Goal: Navigation & Orientation: Find specific page/section

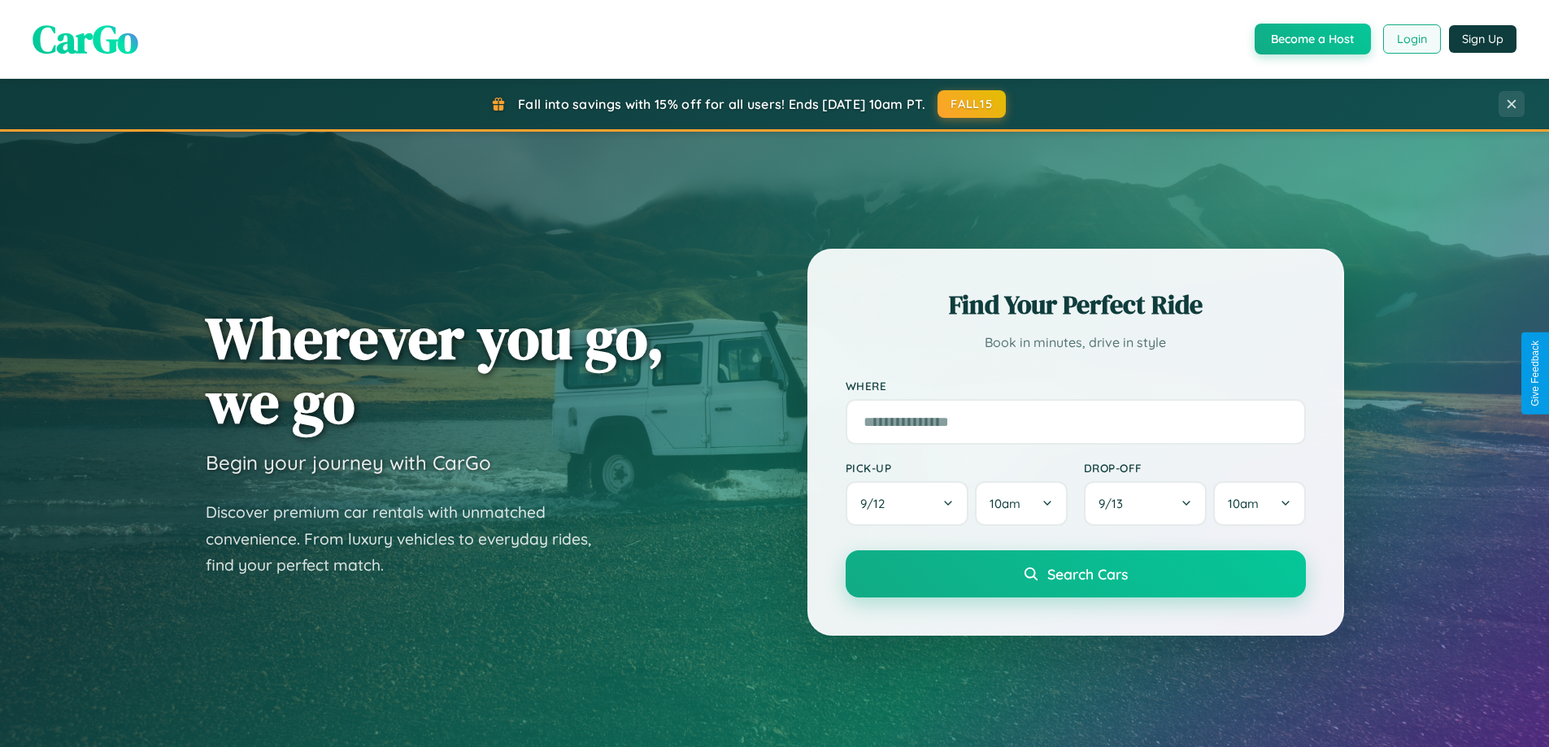
click at [1411, 39] on button "Login" at bounding box center [1412, 38] width 58 height 29
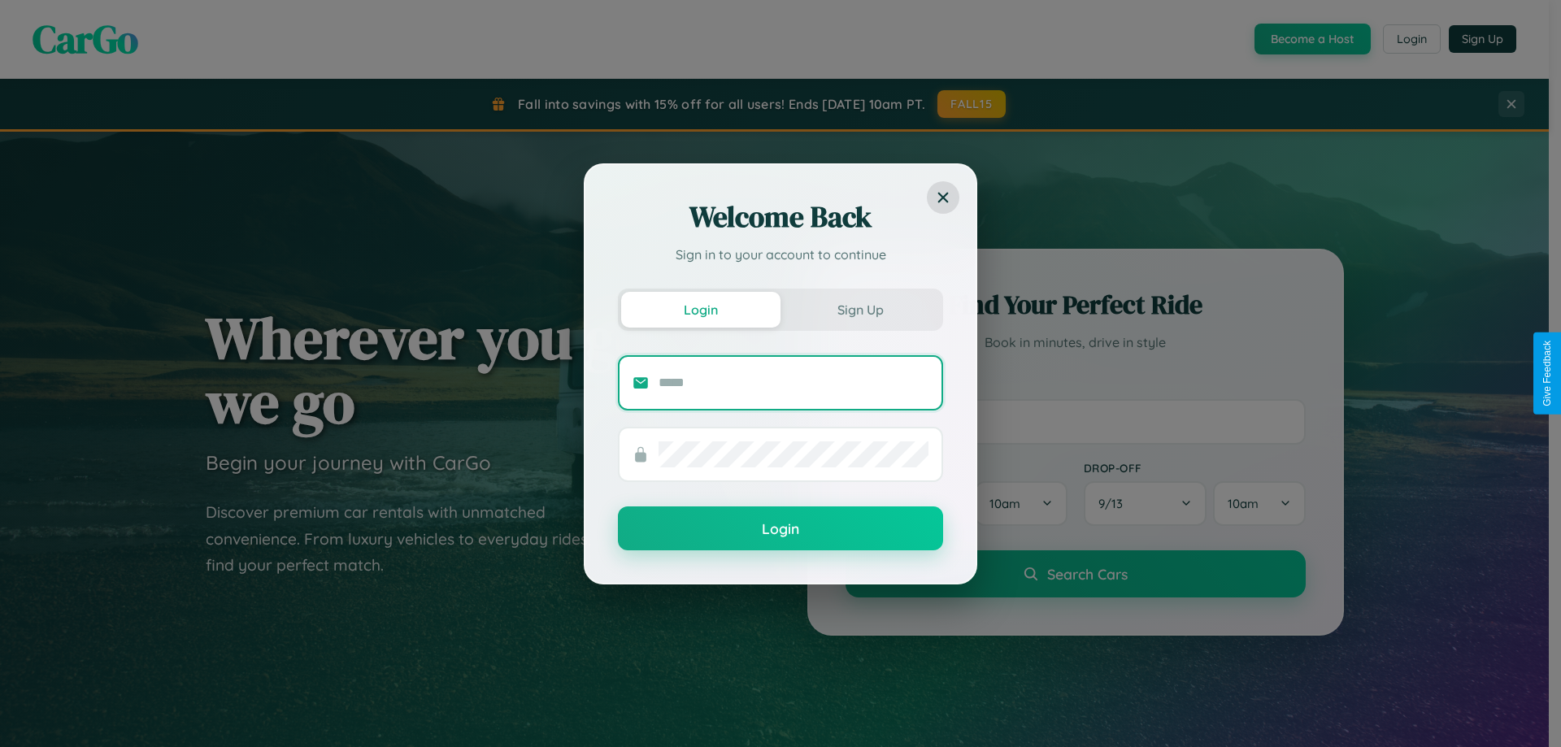
click at [794, 382] on input "text" at bounding box center [794, 383] width 270 height 26
type input "**********"
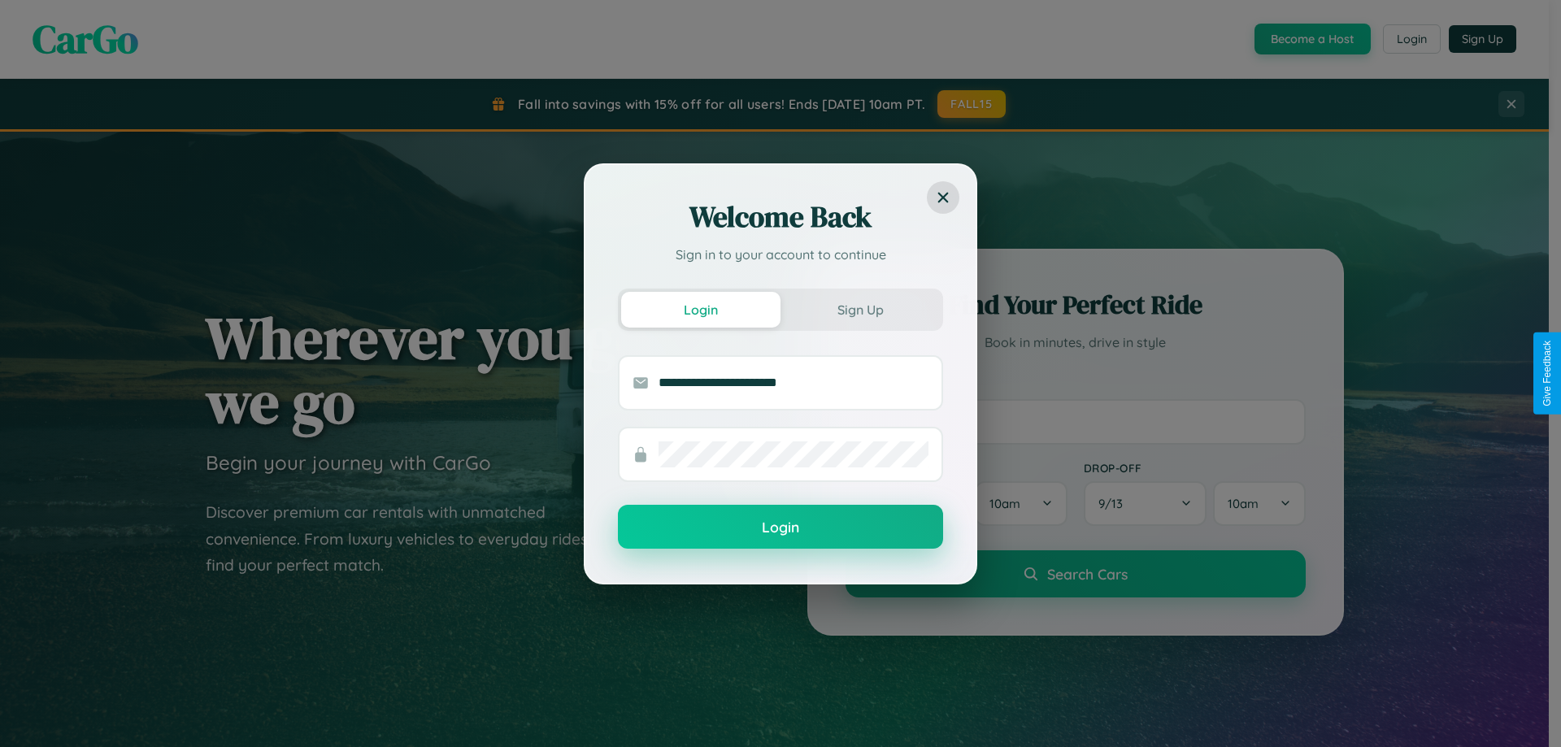
click at [781, 528] on button "Login" at bounding box center [780, 527] width 325 height 44
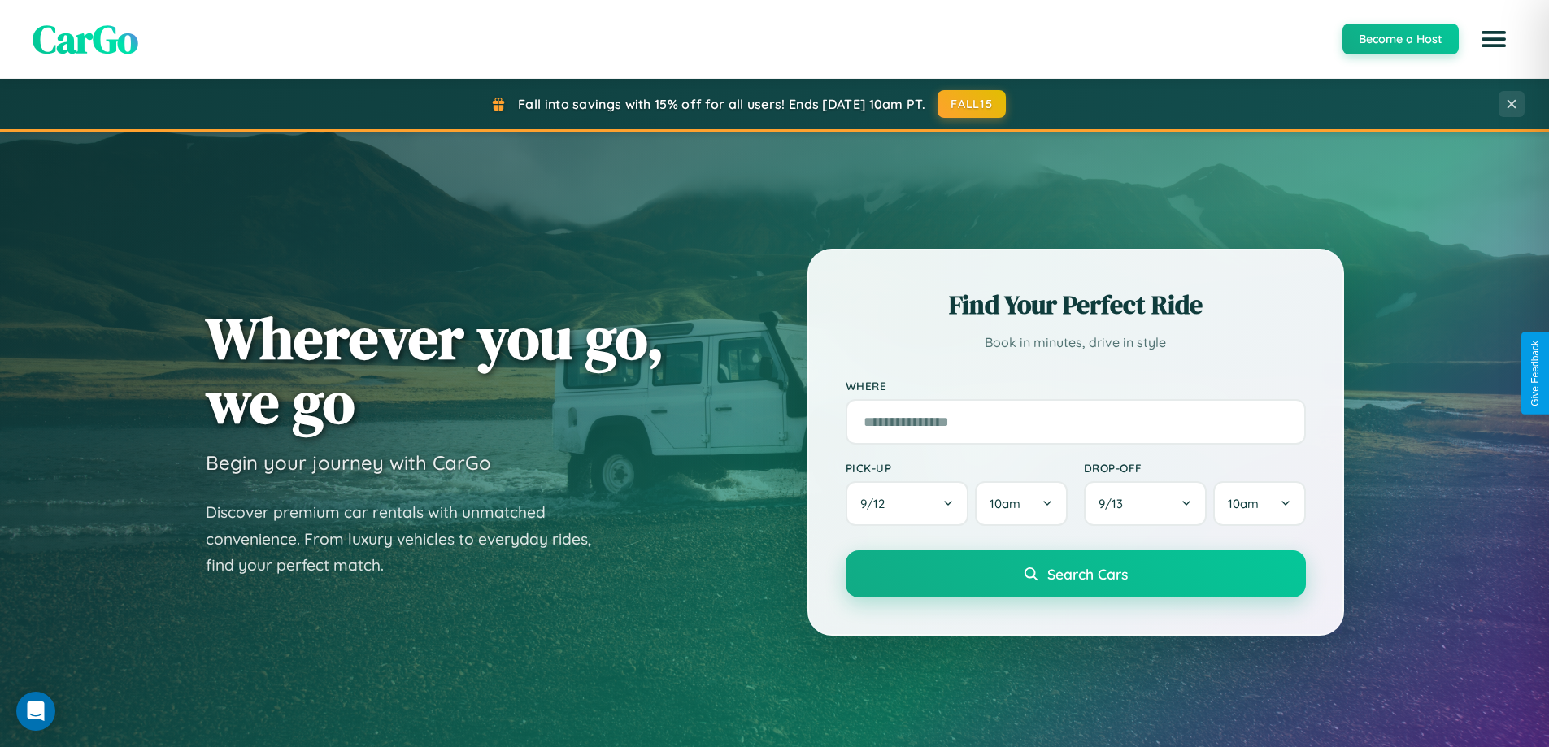
scroll to position [3129, 0]
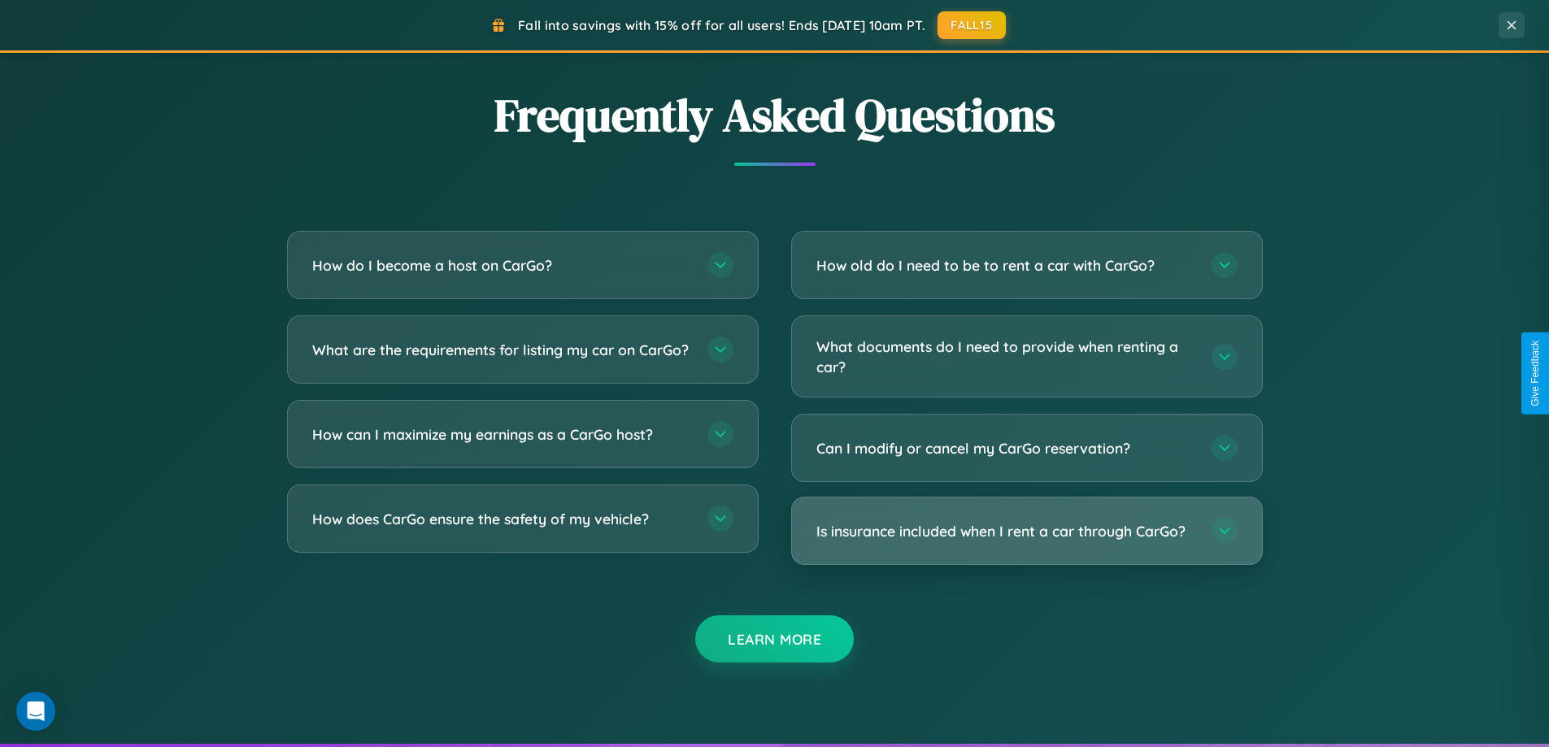
click at [1026, 533] on h3 "Is insurance included when I rent a car through CarGo?" at bounding box center [1005, 531] width 379 height 20
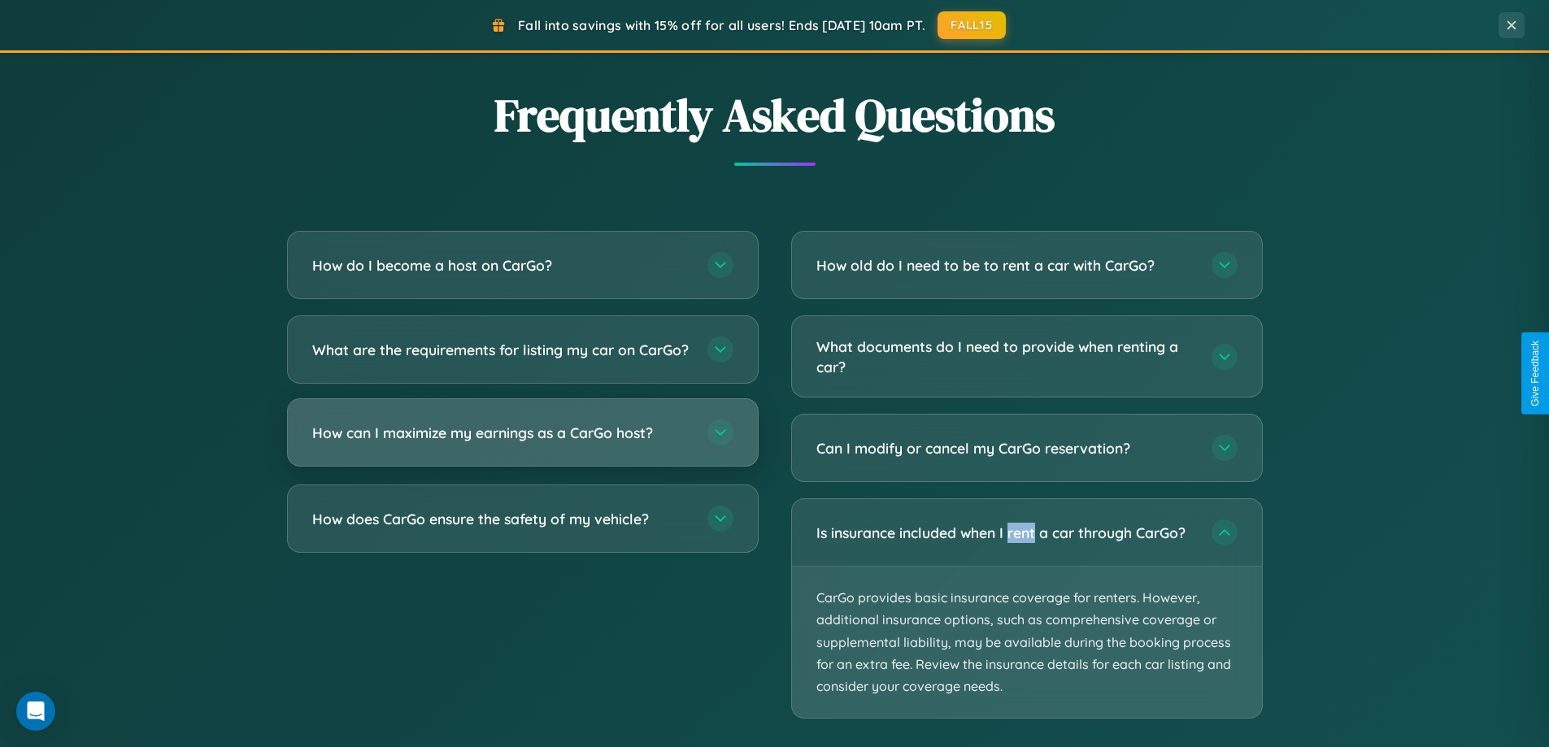
click at [522, 443] on h3 "How can I maximize my earnings as a CarGo host?" at bounding box center [501, 433] width 379 height 20
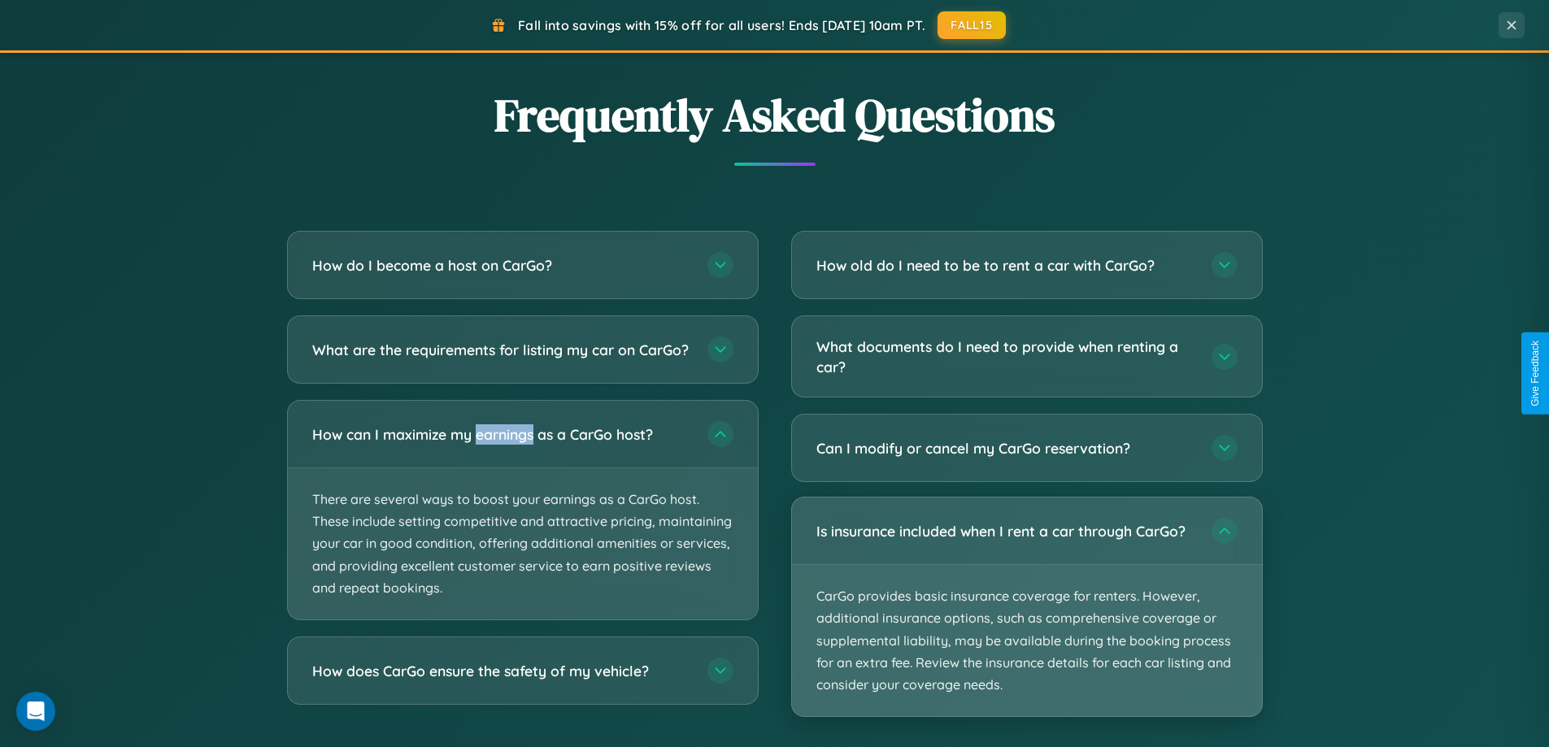
click at [1026, 608] on p "CarGo provides basic insurance coverage for renters. However, additional insura…" at bounding box center [1027, 640] width 470 height 151
click at [1026, 607] on p "CarGo provides basic insurance coverage for renters. However, additional insura…" at bounding box center [1027, 640] width 470 height 151
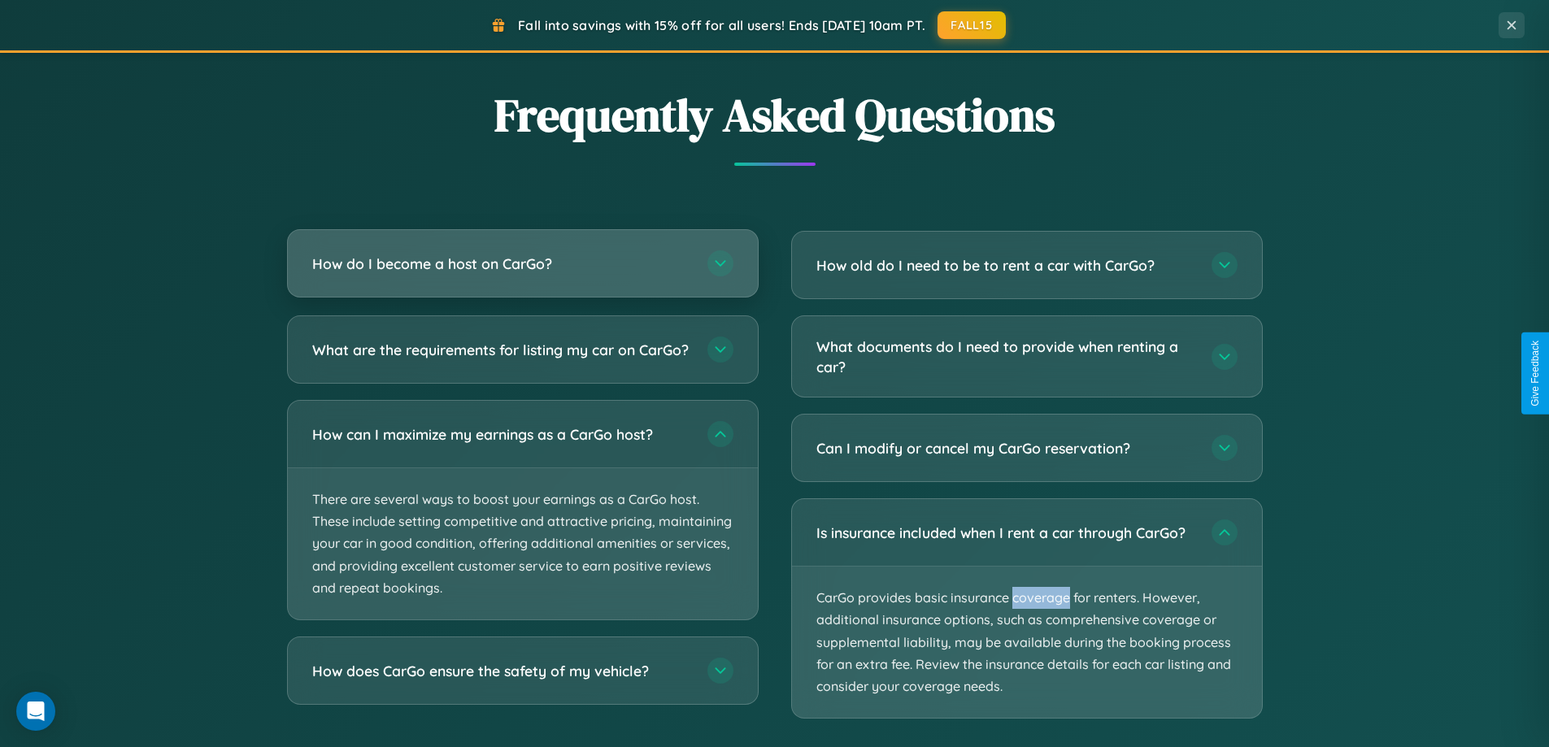
click at [522, 265] on h3 "How do I become a host on CarGo?" at bounding box center [501, 264] width 379 height 20
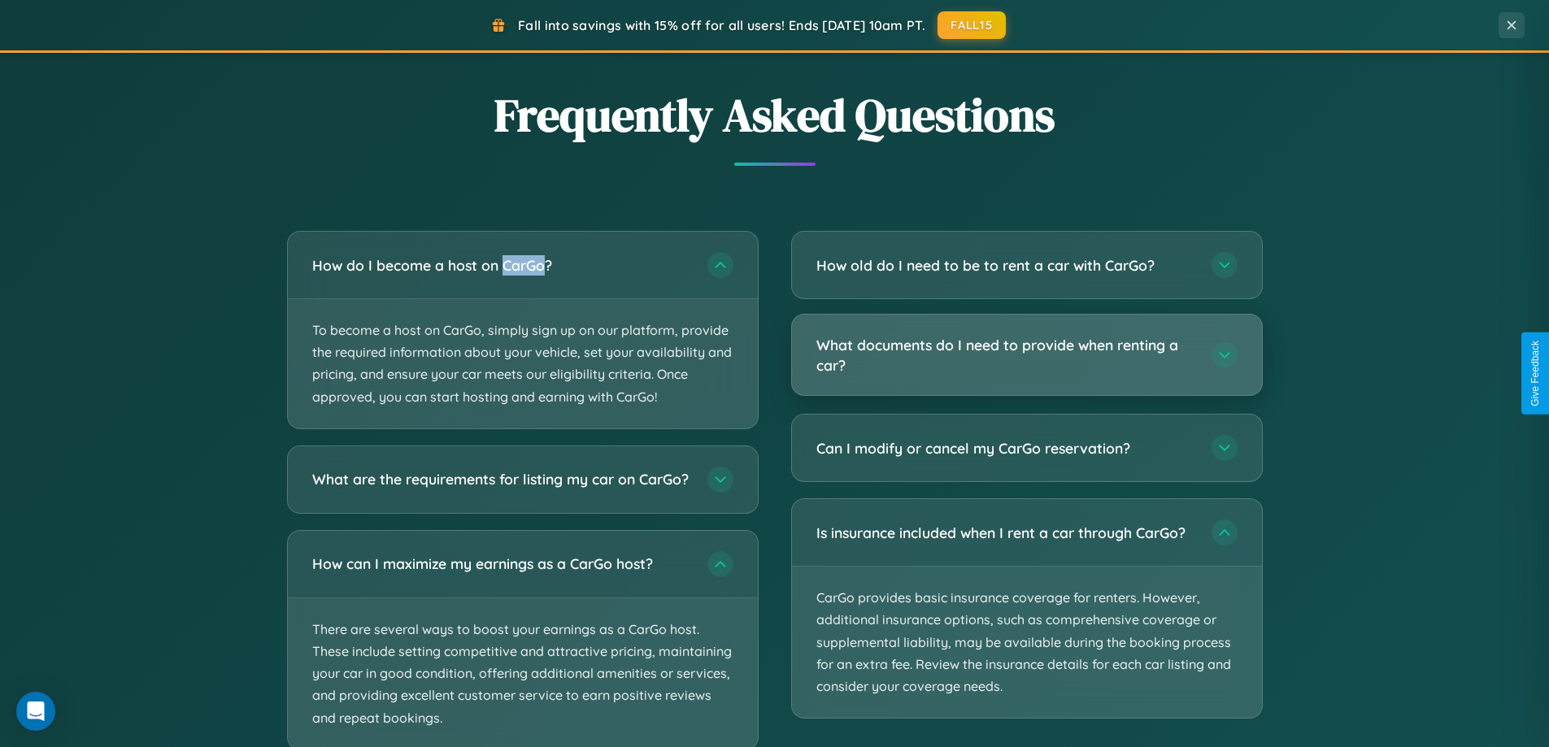
click at [1026, 355] on h3 "What documents do I need to provide when renting a car?" at bounding box center [1005, 355] width 379 height 40
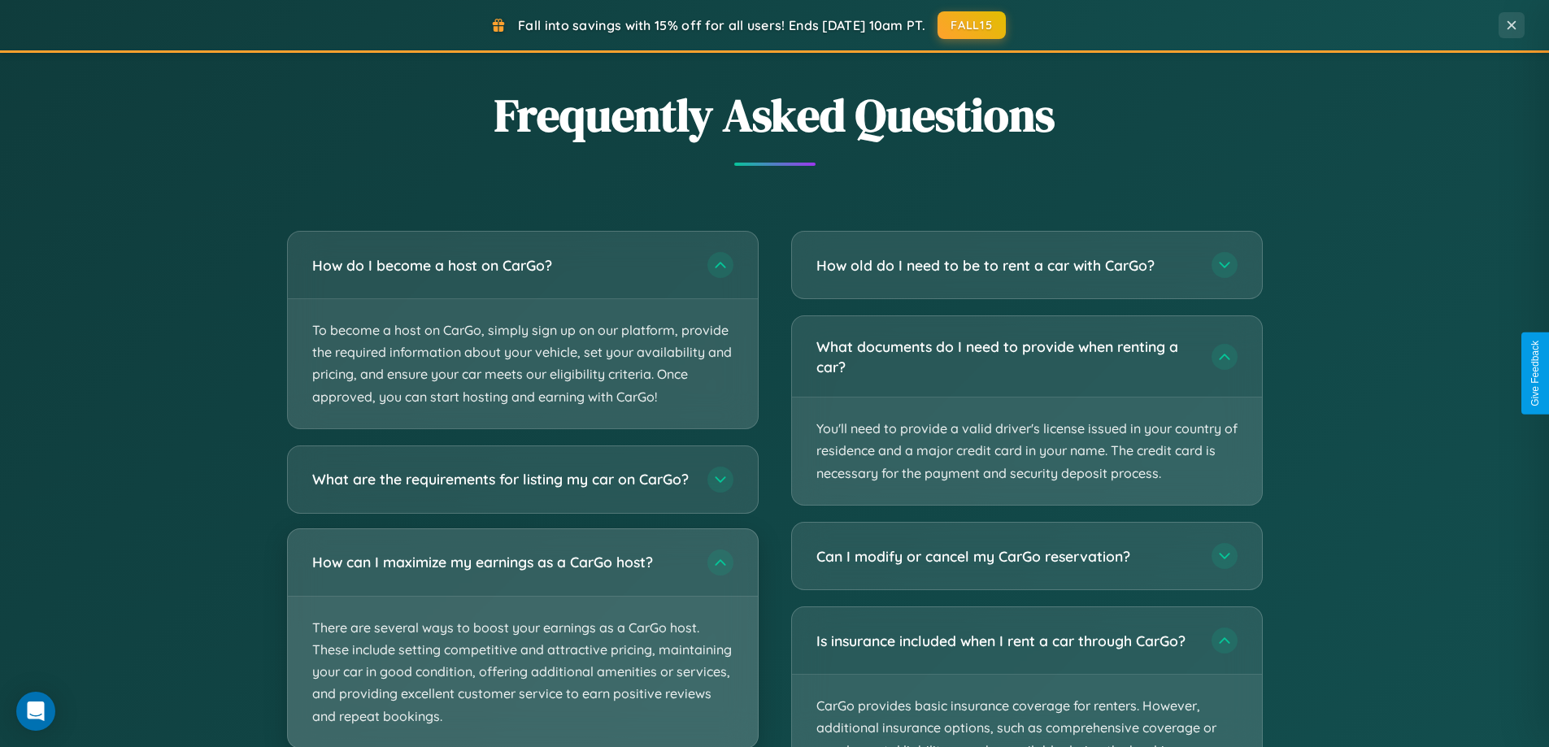
click at [522, 646] on p "There are several ways to boost your earnings as a CarGo host. These include se…" at bounding box center [523, 672] width 470 height 151
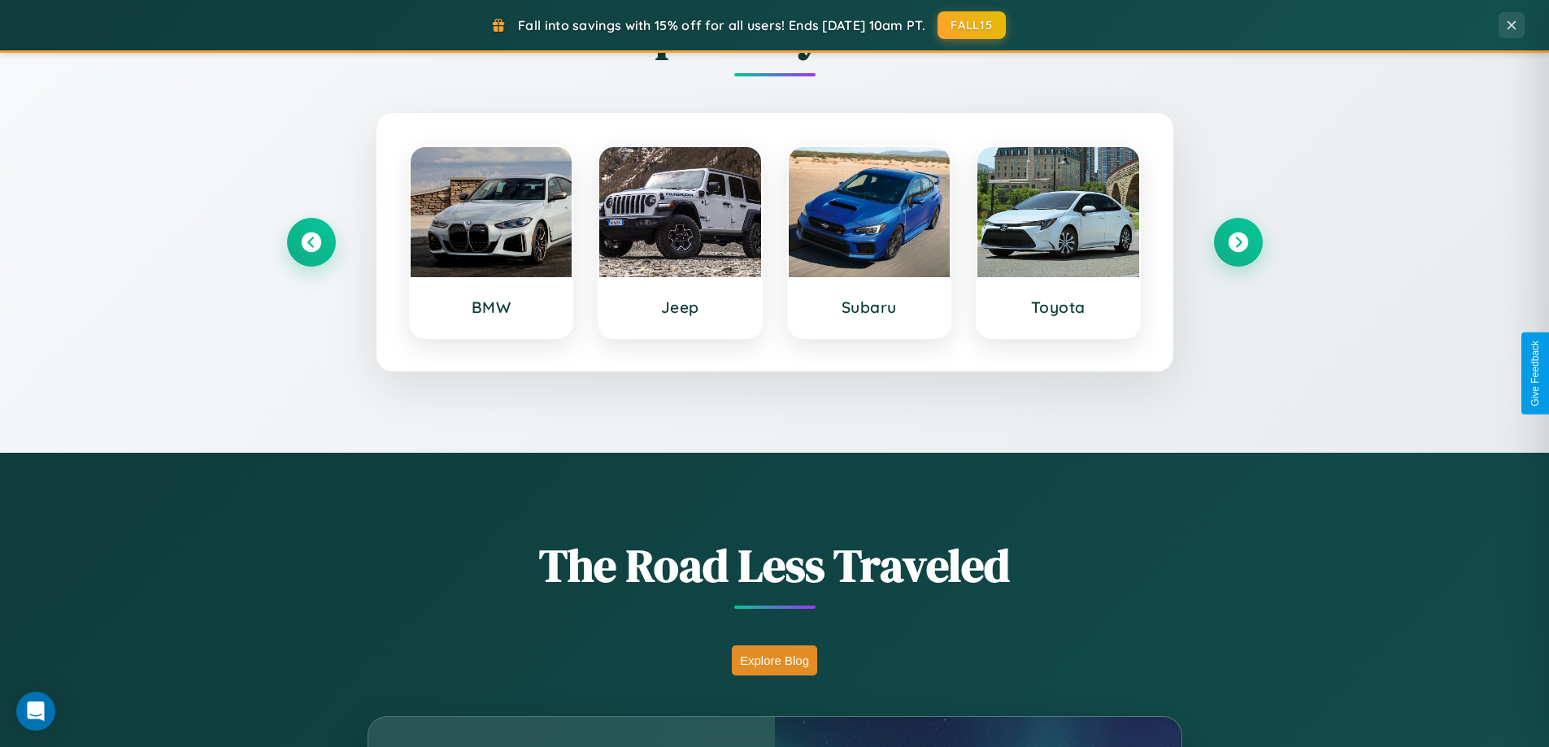
scroll to position [0, 0]
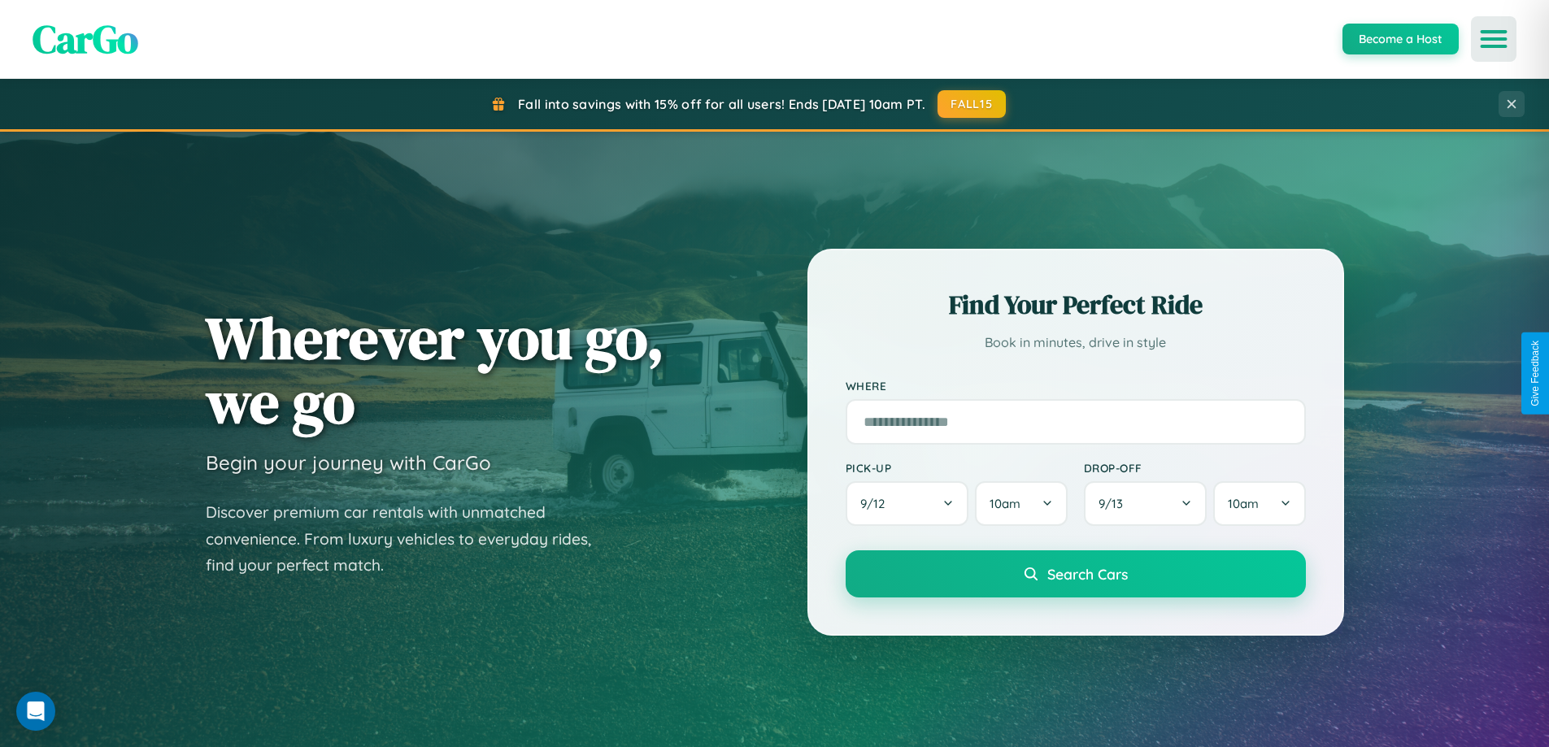
click at [1494, 39] on icon "Open menu" at bounding box center [1494, 39] width 24 height 15
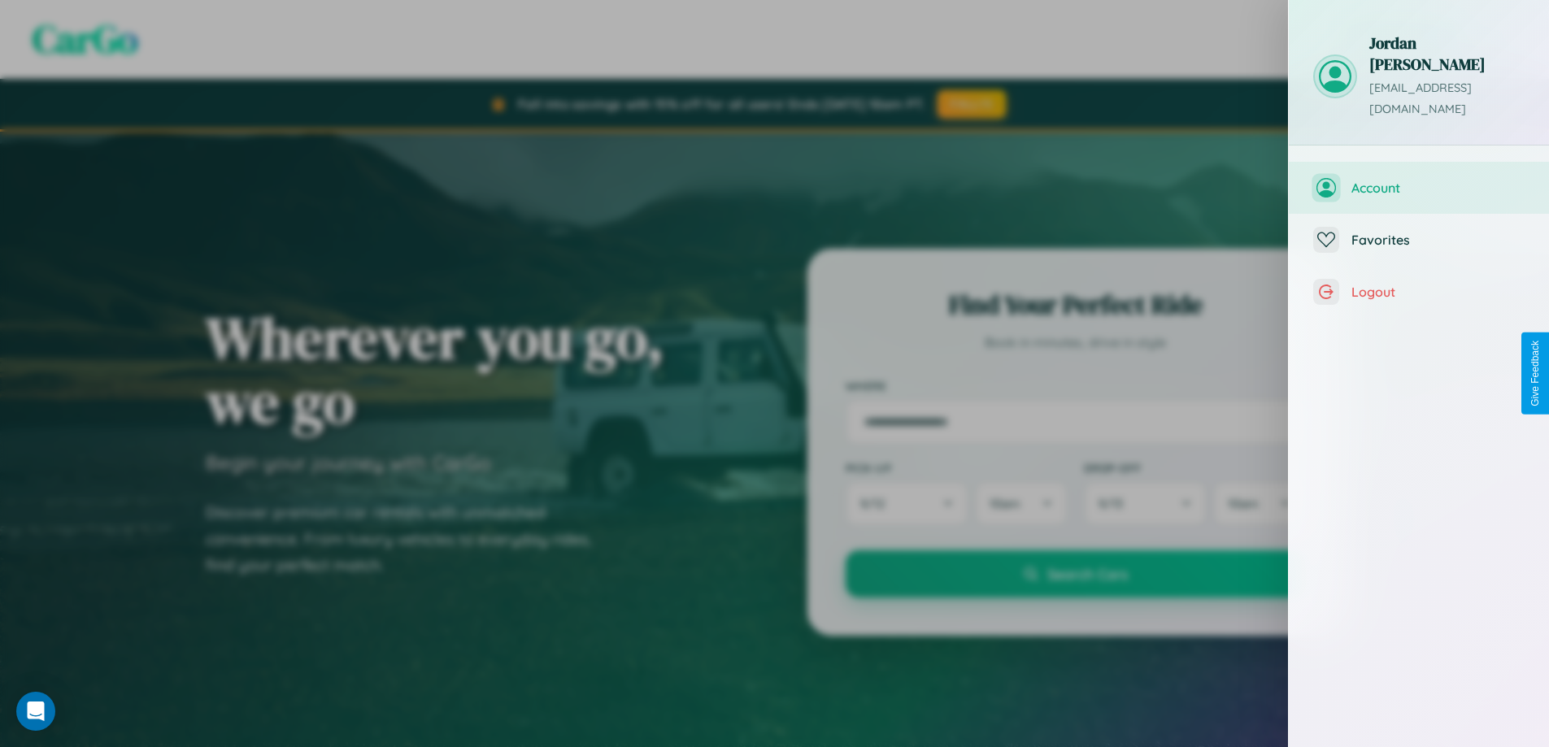
click at [1419, 180] on span "Account" at bounding box center [1437, 188] width 173 height 16
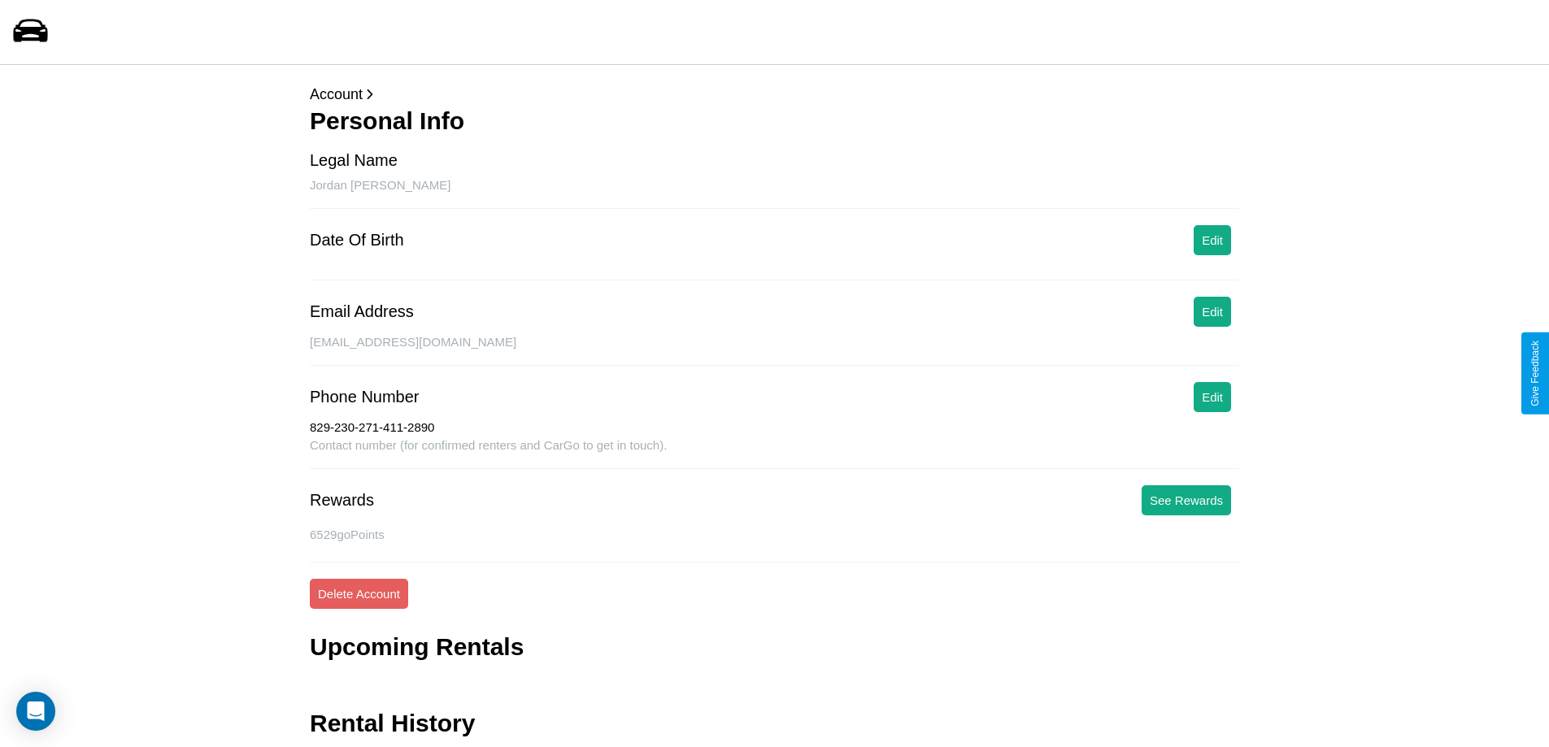
scroll to position [53, 0]
